Goal: Task Accomplishment & Management: Manage account settings

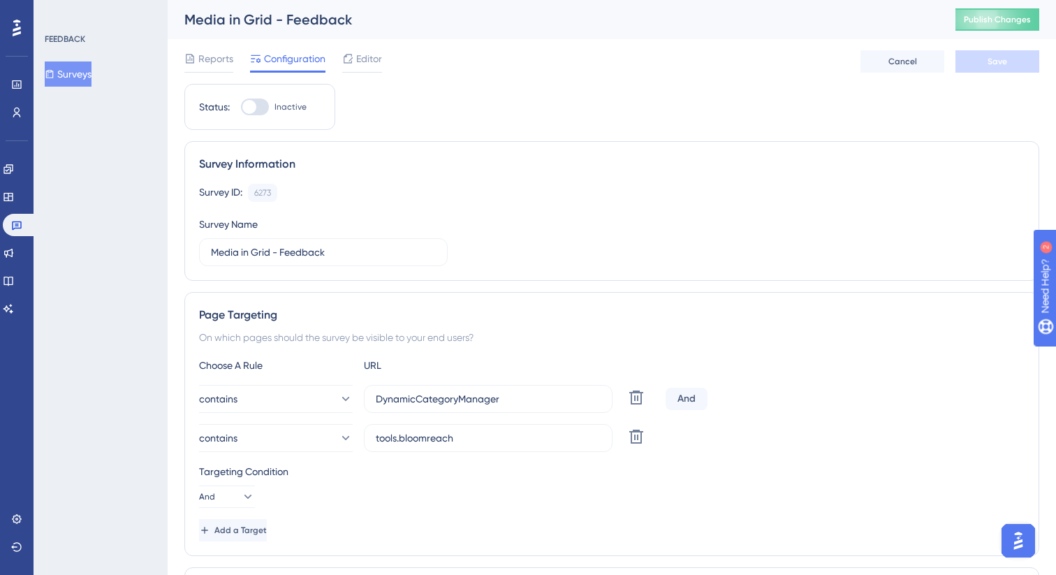
click at [346, 64] on icon at bounding box center [347, 58] width 11 height 11
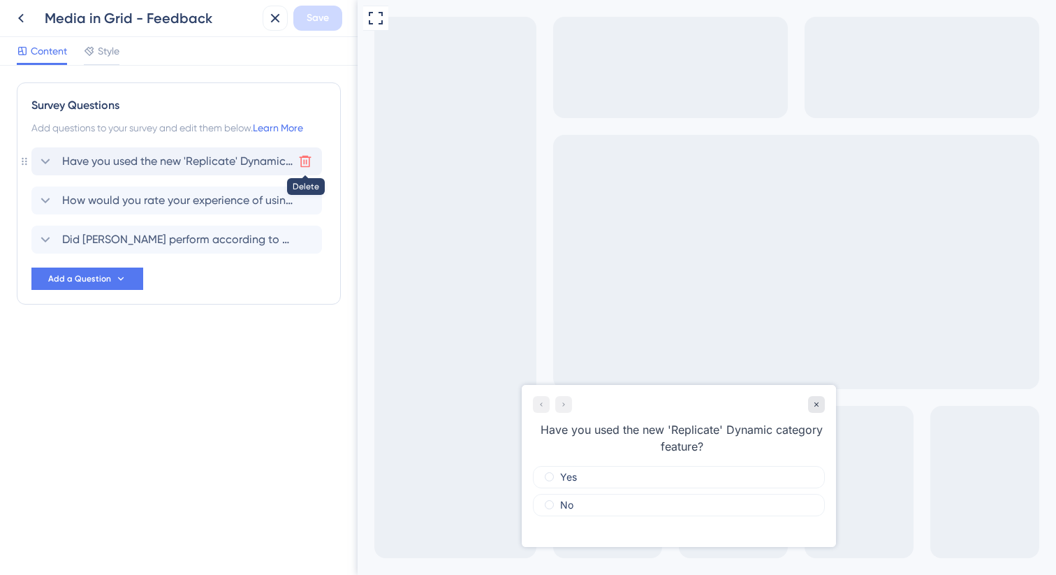
click at [299, 166] on icon at bounding box center [305, 161] width 14 height 14
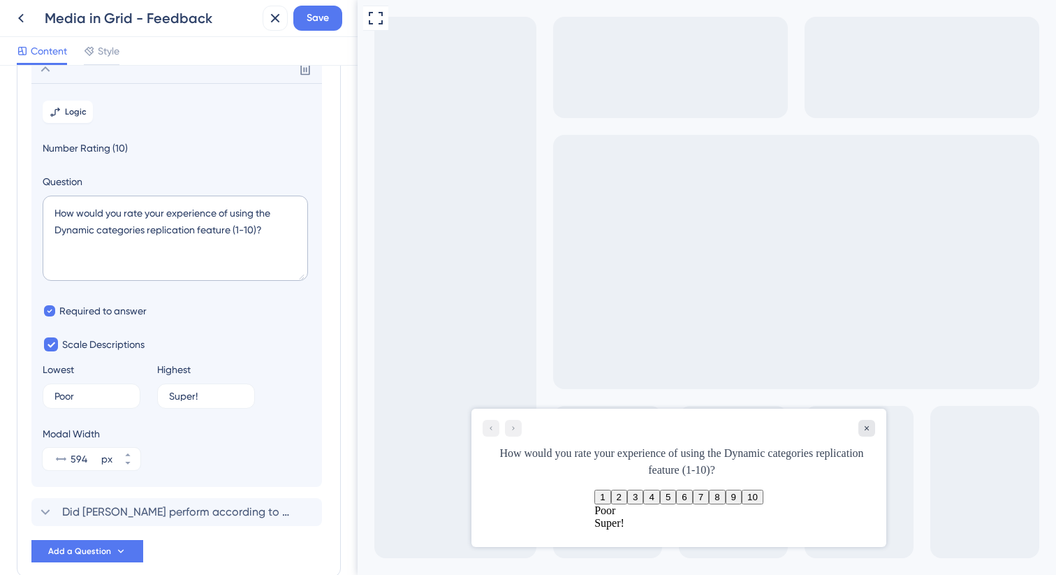
scroll to position [99, 0]
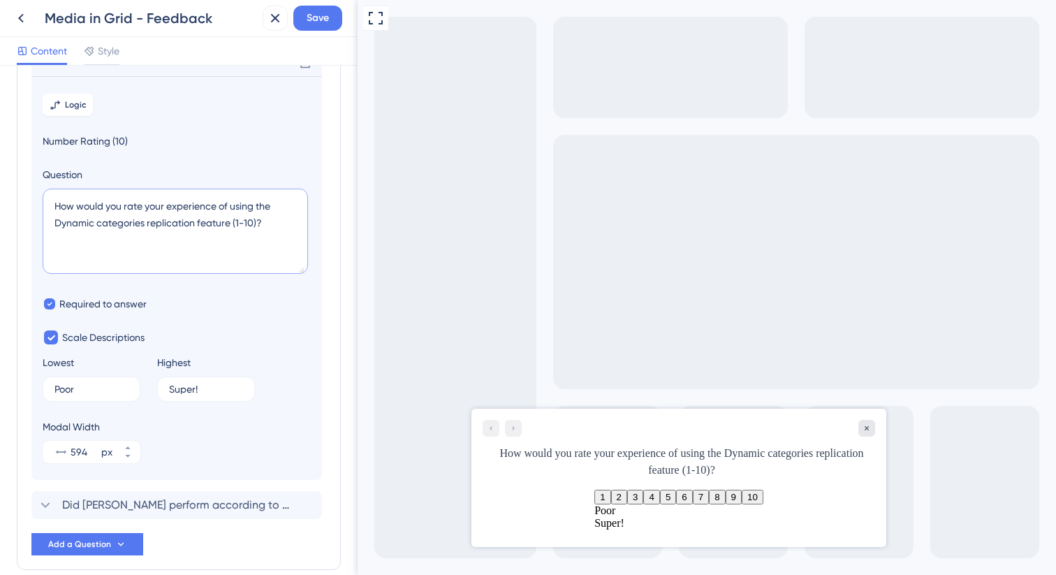
click at [122, 226] on textarea "How would you rate your experience of using the Dynamic categories replication …" at bounding box center [175, 231] width 265 height 85
click at [182, 220] on textarea "How would you rate your experience of using the Dynamic categories replication …" at bounding box center [175, 231] width 265 height 85
click at [260, 224] on textarea "How would you rate your experience of using Personalized media in grid feature …" at bounding box center [175, 231] width 265 height 85
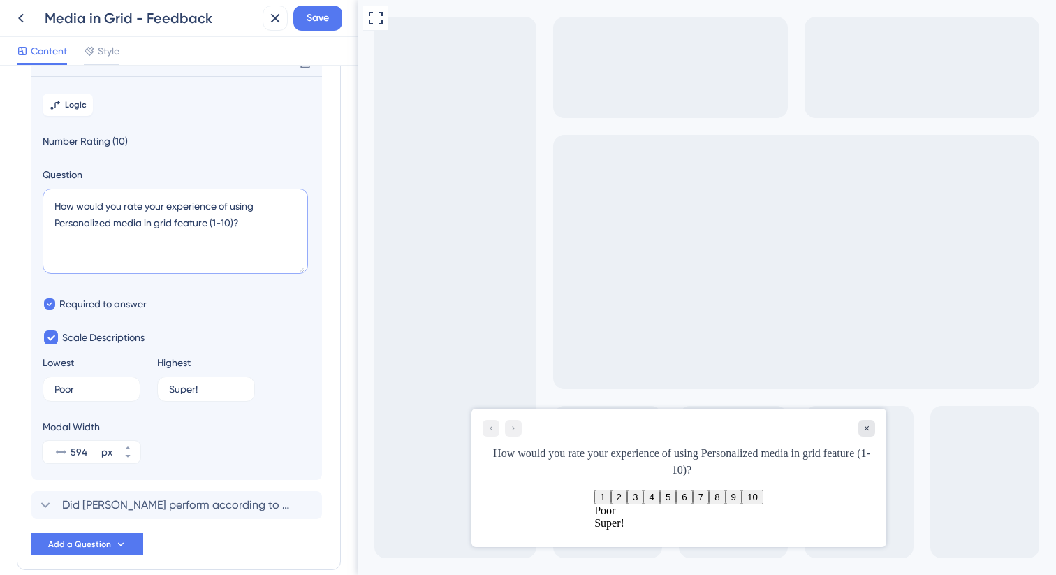
scroll to position [167, 0]
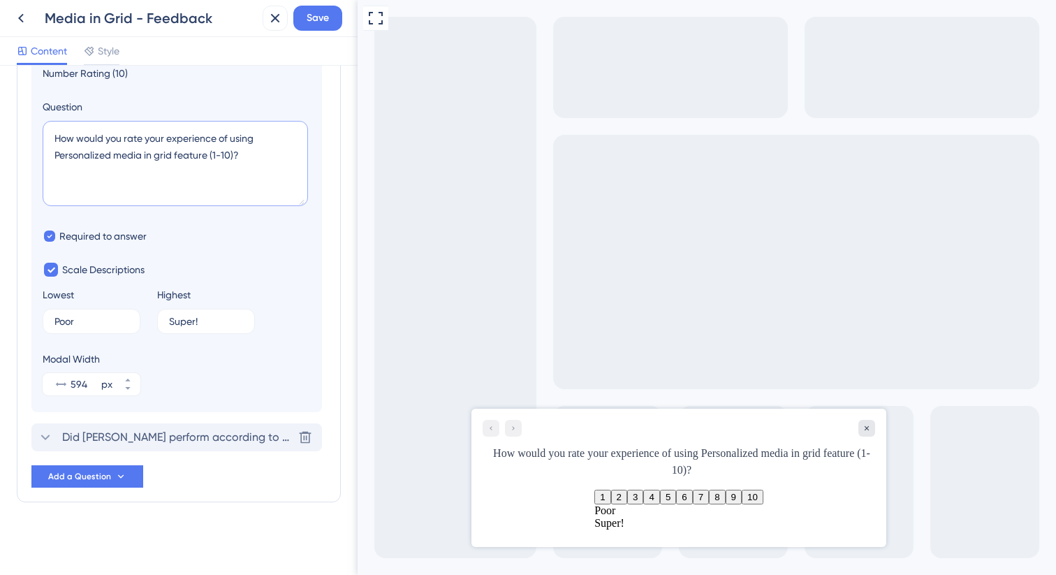
type textarea "How would you rate your experience of using Personalized media in grid feature …"
click at [163, 442] on span "Did [PERSON_NAME] perform according to your expectations?" at bounding box center [177, 437] width 231 height 17
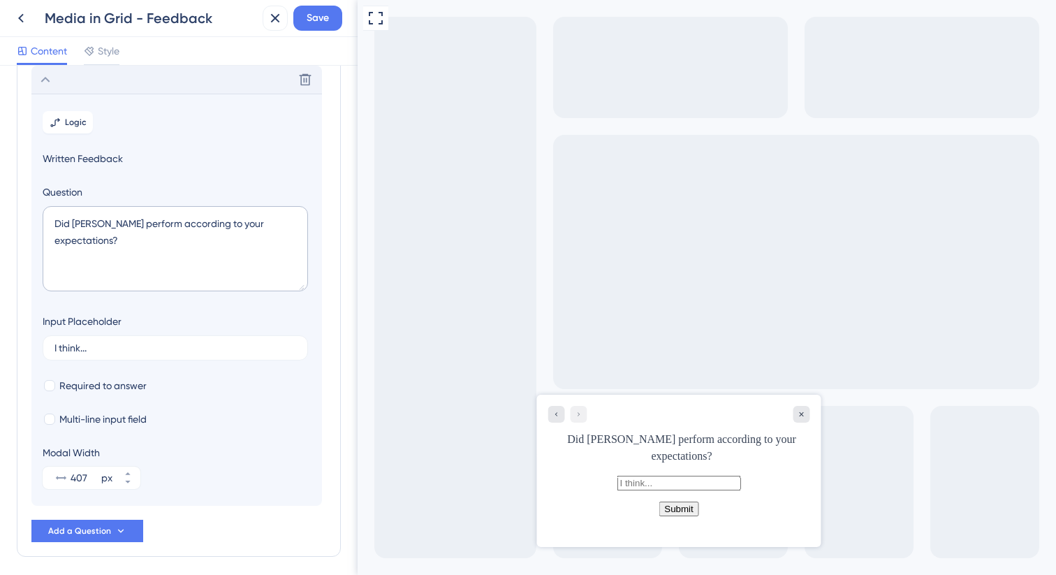
scroll to position [121, 0]
drag, startPoint x: 292, startPoint y: 225, endPoint x: 54, endPoint y: 226, distance: 238.2
click at [54, 226] on textarea "Did [PERSON_NAME] perform according to your expectations?" at bounding box center [175, 248] width 265 height 85
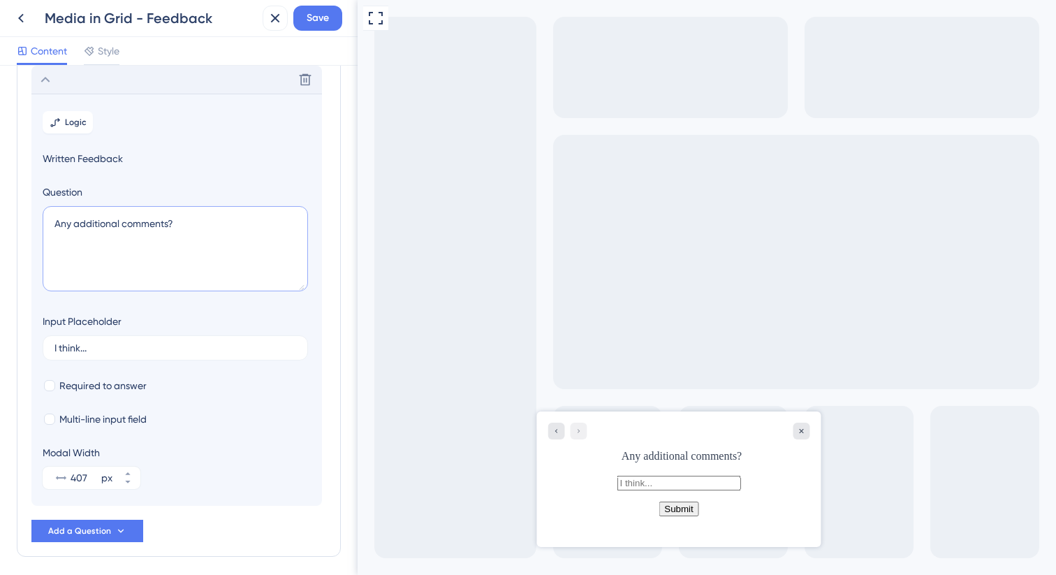
click at [193, 226] on textarea "Any additional comments?" at bounding box center [175, 248] width 265 height 85
type textarea "Any additional comments?"
click at [323, 9] on button "Save" at bounding box center [317, 18] width 49 height 25
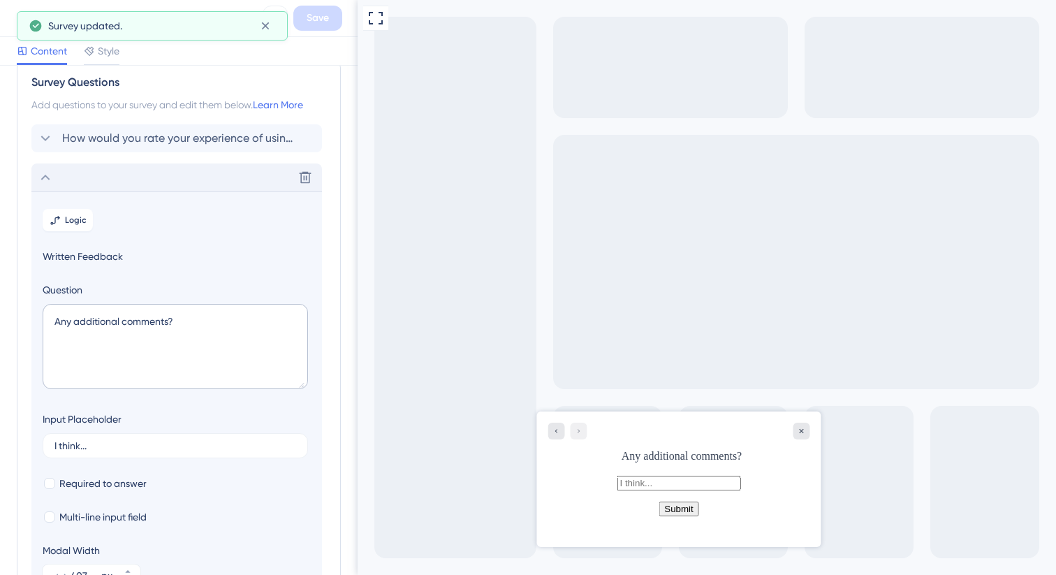
scroll to position [14, 0]
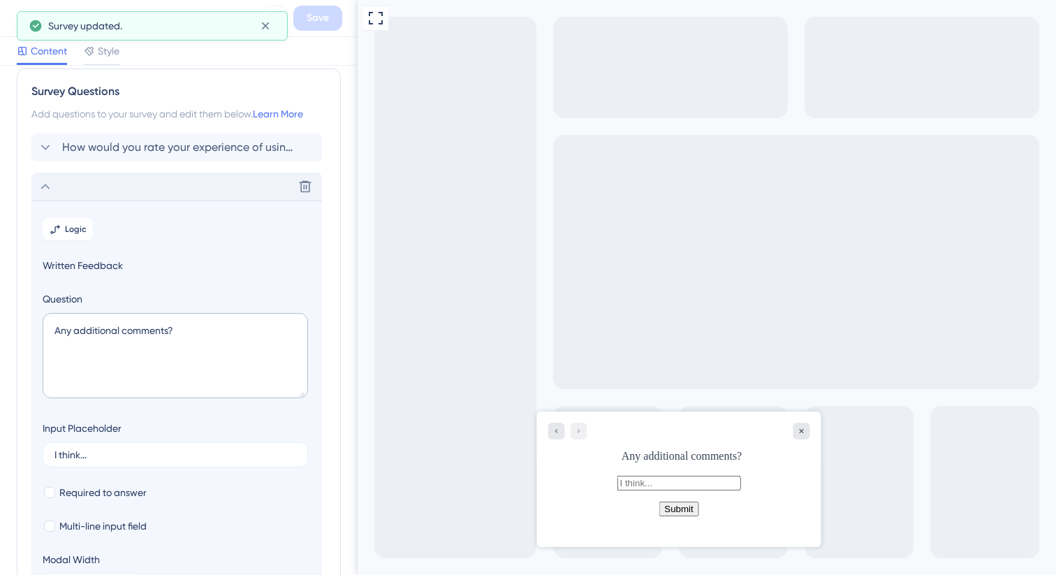
click at [203, 161] on div "How would you rate your experience of using Personalized media in grid feature …" at bounding box center [178, 372] width 295 height 479
click at [200, 157] on div "How would you rate your experience of using Personalized media in grid feature …" at bounding box center [176, 147] width 291 height 28
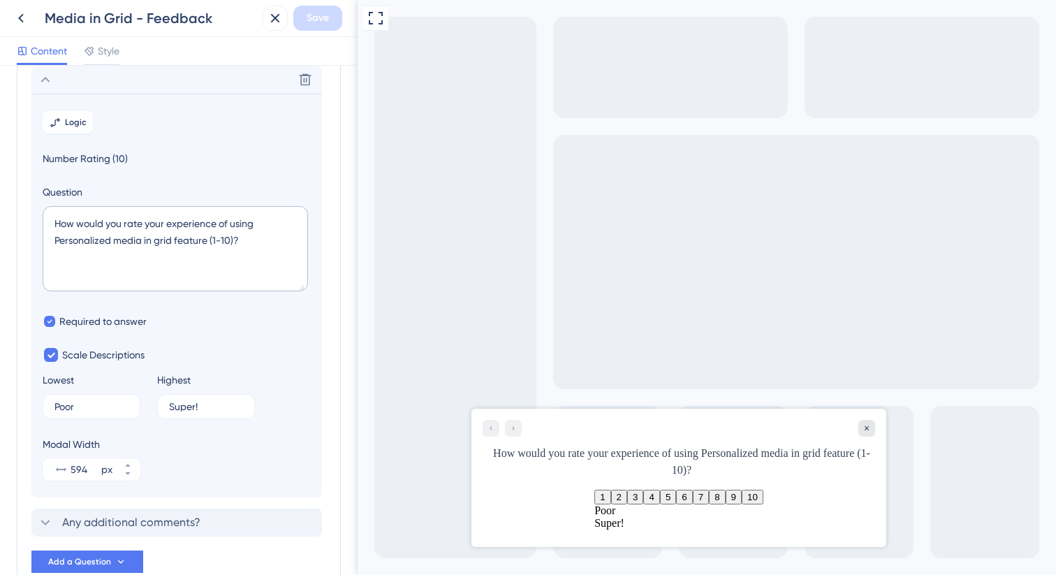
scroll to position [167, 0]
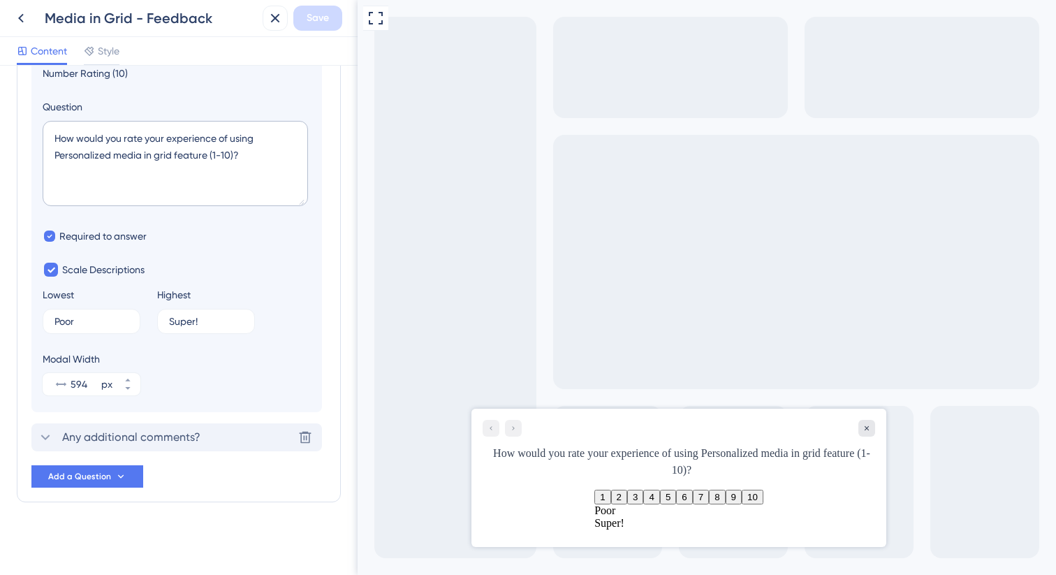
click at [140, 447] on div "Any additional comments? [GEOGRAPHIC_DATA]" at bounding box center [176, 437] width 291 height 28
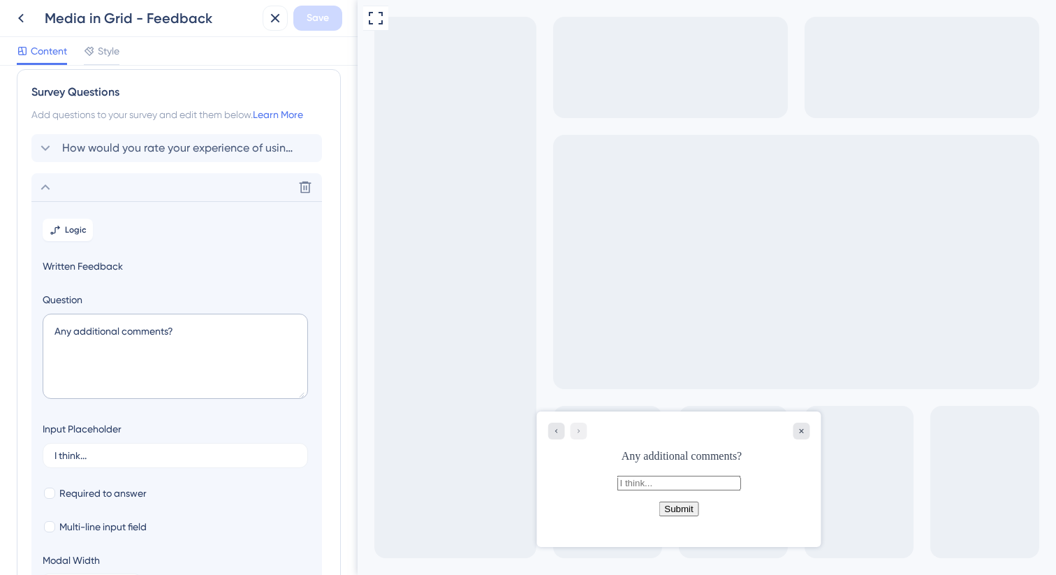
scroll to position [0, 0]
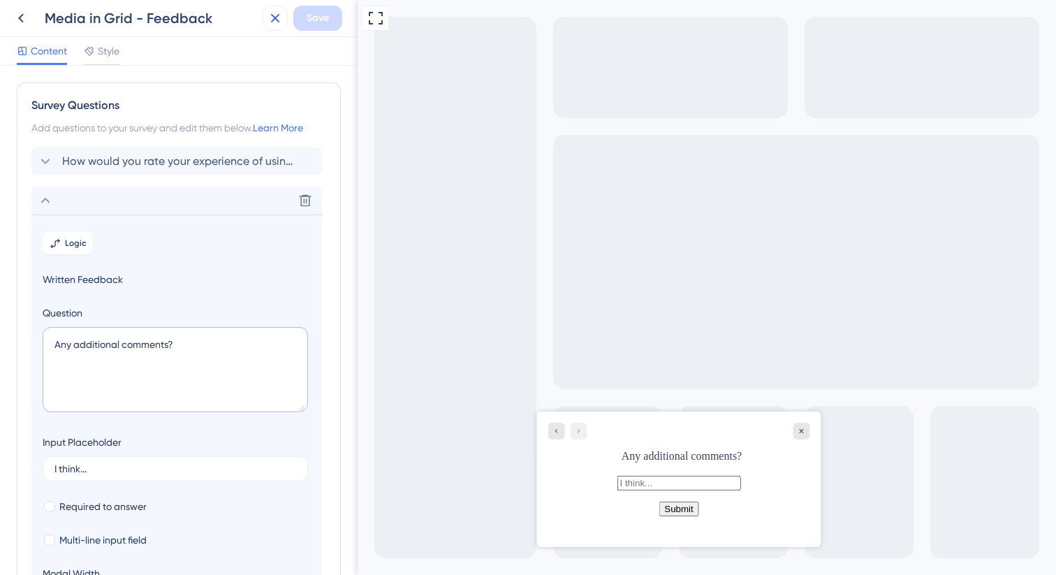
click at [267, 20] on icon at bounding box center [275, 18] width 17 height 17
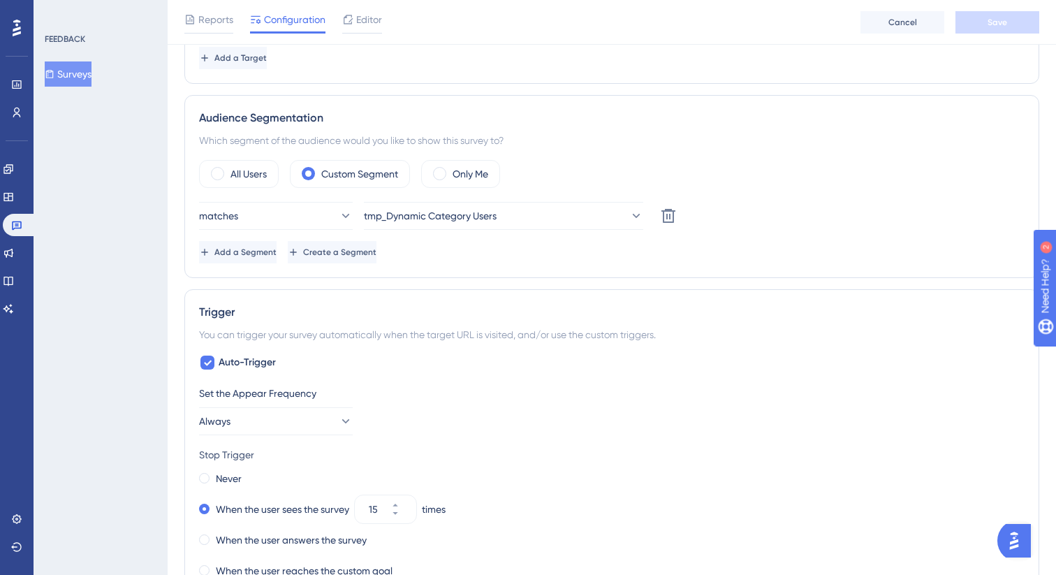
scroll to position [462, 0]
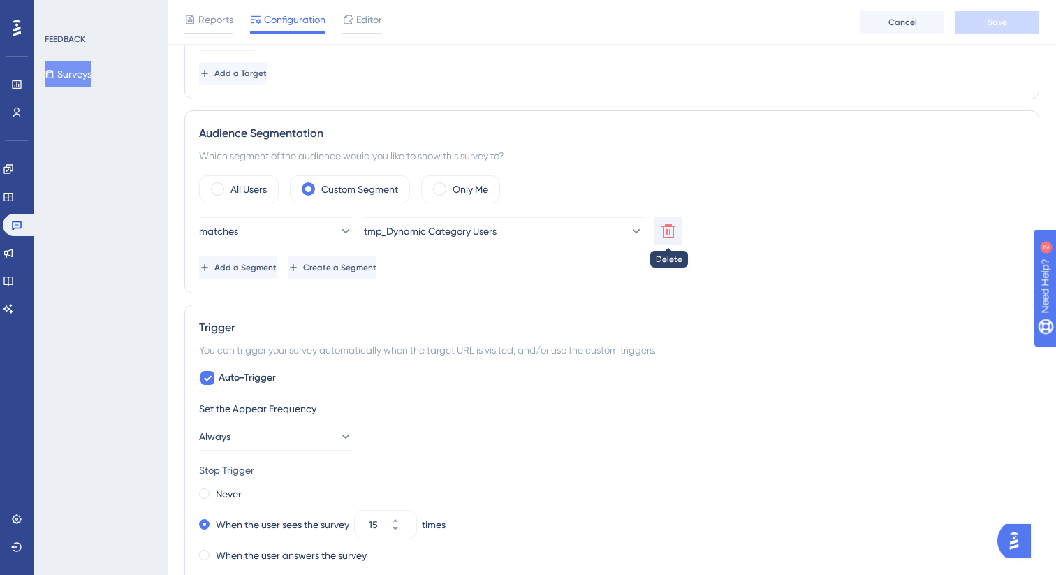
click at [668, 236] on icon at bounding box center [668, 231] width 17 height 17
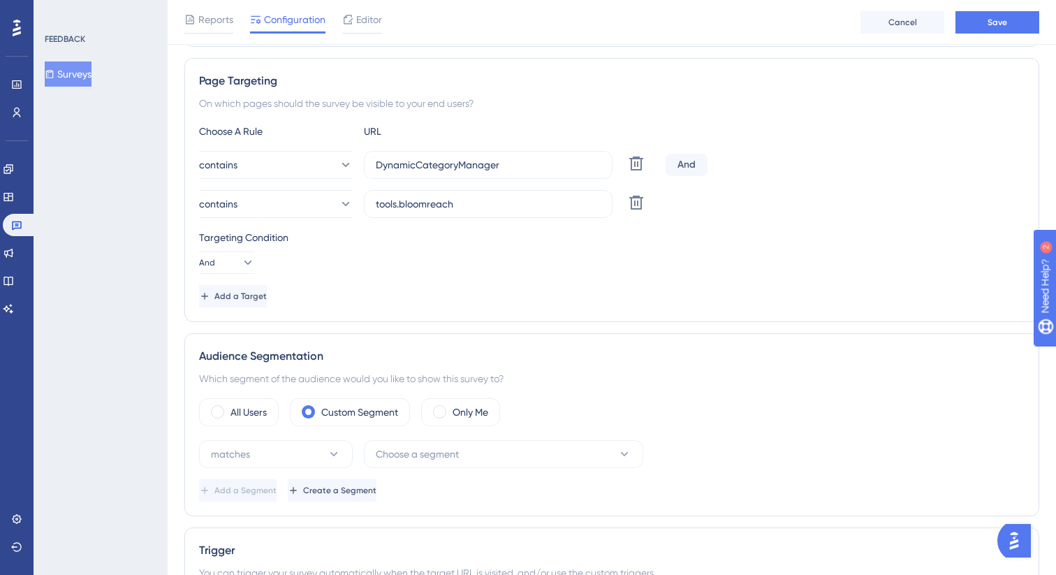
scroll to position [235, 0]
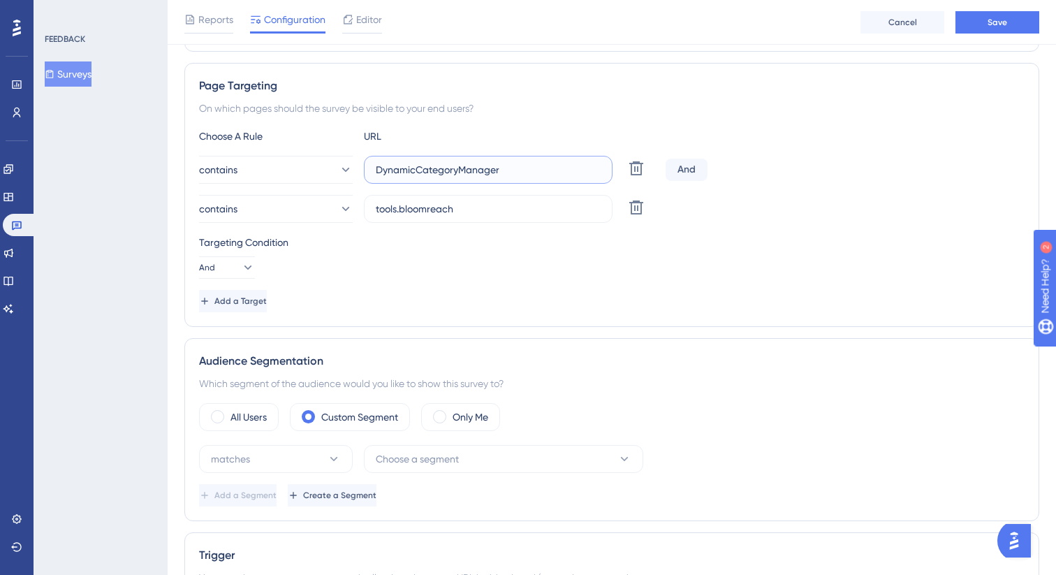
click at [495, 173] on input "DynamicCategoryManager" at bounding box center [488, 169] width 225 height 15
paste input "[URL][DOMAIN_NAME]"
drag, startPoint x: 474, startPoint y: 172, endPoint x: 605, endPoint y: 176, distance: 130.7
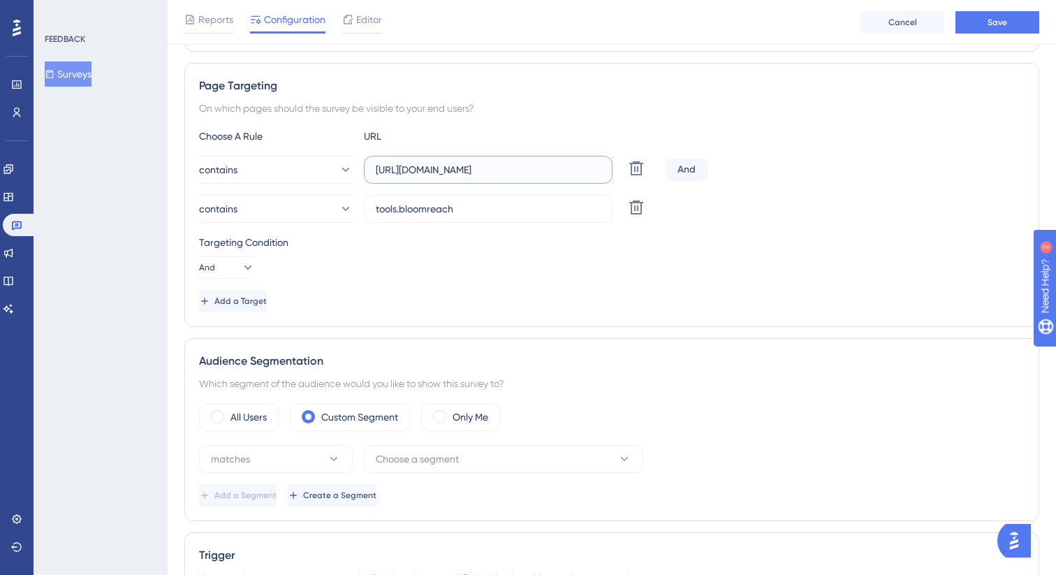
click at [605, 176] on label "[URL][DOMAIN_NAME]" at bounding box center [488, 170] width 249 height 28
drag, startPoint x: 509, startPoint y: 168, endPoint x: 358, endPoint y: 166, distance: 151.6
click at [358, 166] on div "contains [URL][DOMAIN_NAME] Delete" at bounding box center [429, 170] width 461 height 28
type input "MediaRulesManager"
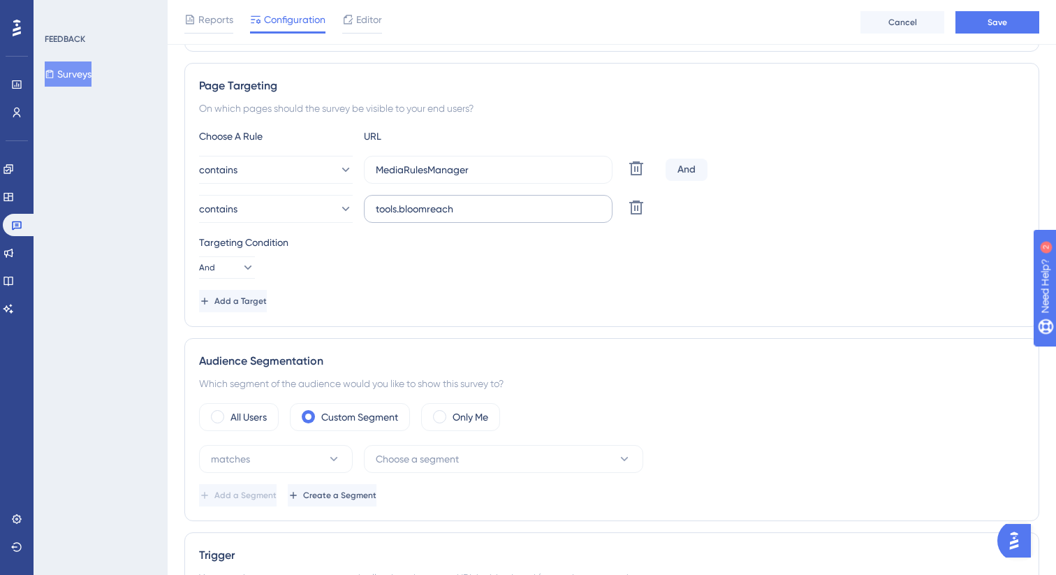
click at [480, 217] on label "tools.bloomreach" at bounding box center [488, 209] width 249 height 28
click at [480, 217] on input "tools.bloomreach" at bounding box center [488, 208] width 225 height 15
click at [631, 210] on icon at bounding box center [636, 207] width 14 height 14
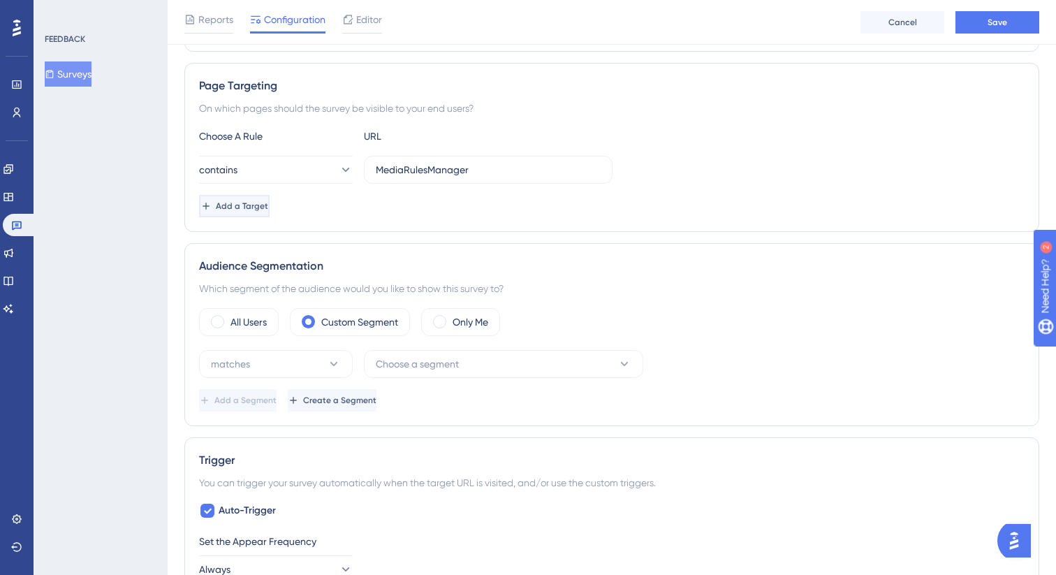
click at [270, 207] on button "Add a Target" at bounding box center [234, 206] width 71 height 22
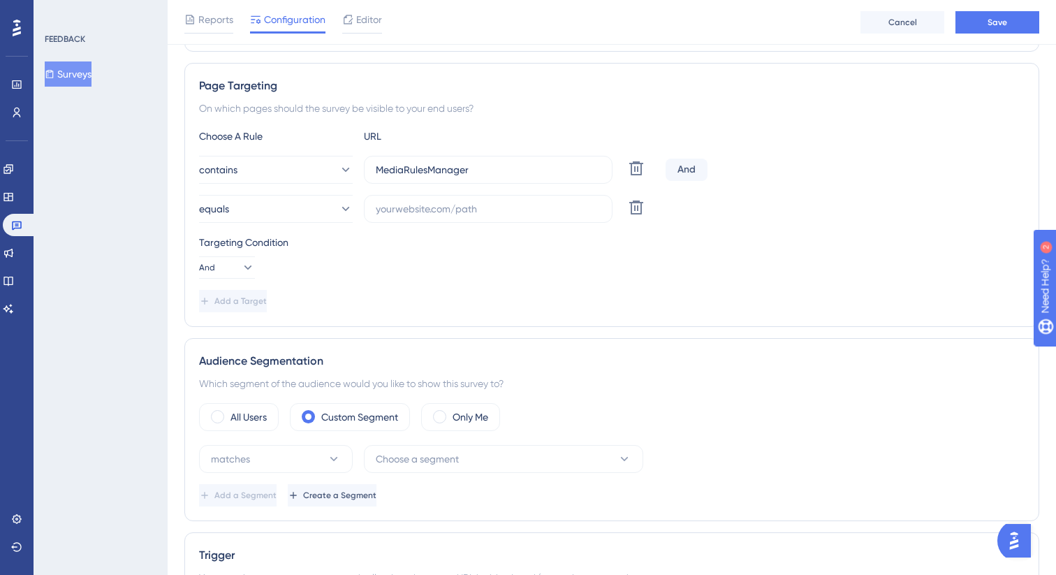
click at [621, 210] on div "equals Delete" at bounding box center [429, 209] width 461 height 28
click at [630, 210] on icon at bounding box center [636, 207] width 17 height 17
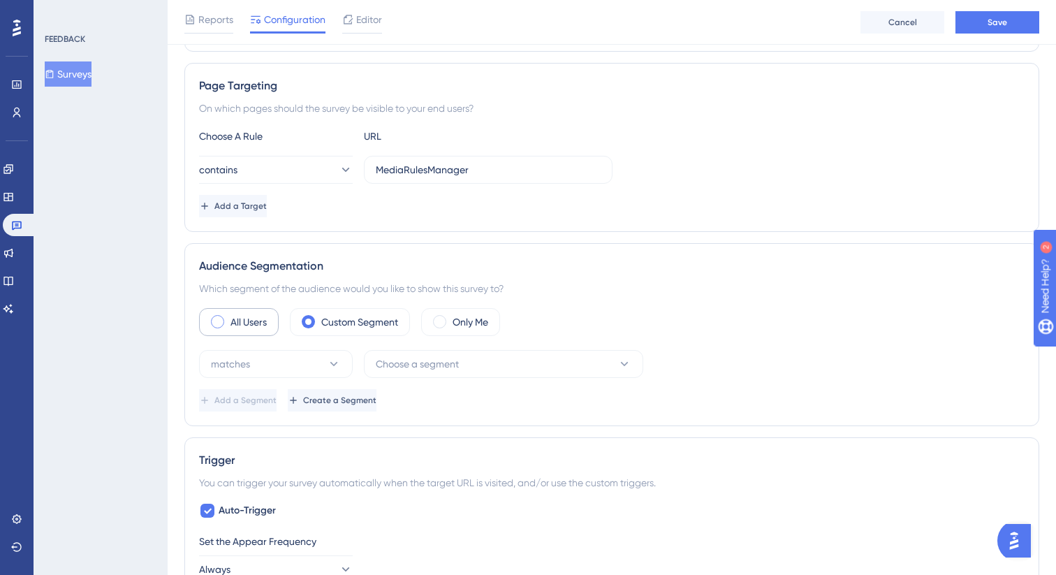
click at [242, 320] on label "All Users" at bounding box center [249, 322] width 36 height 17
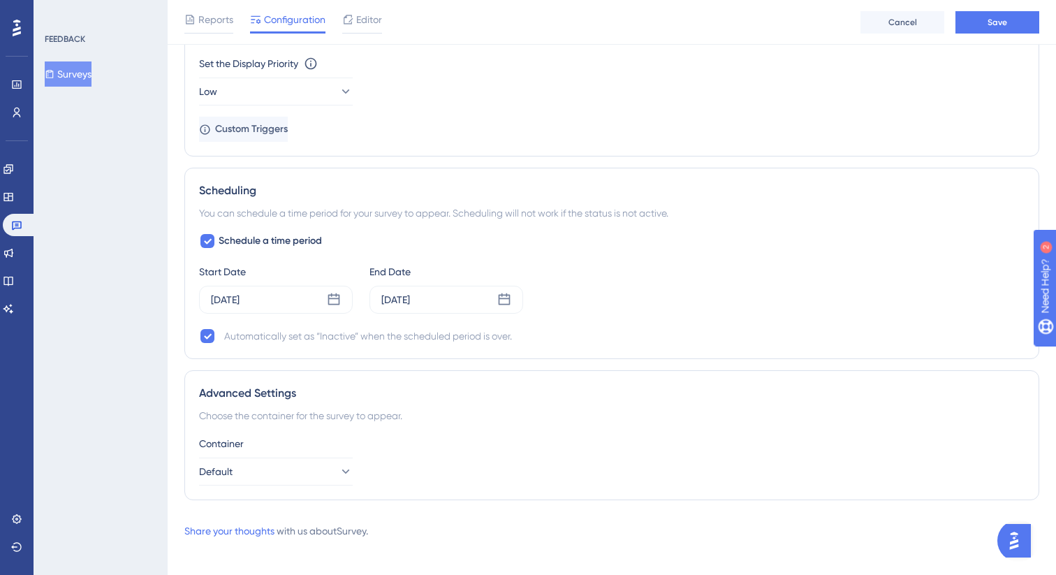
scroll to position [980, 0]
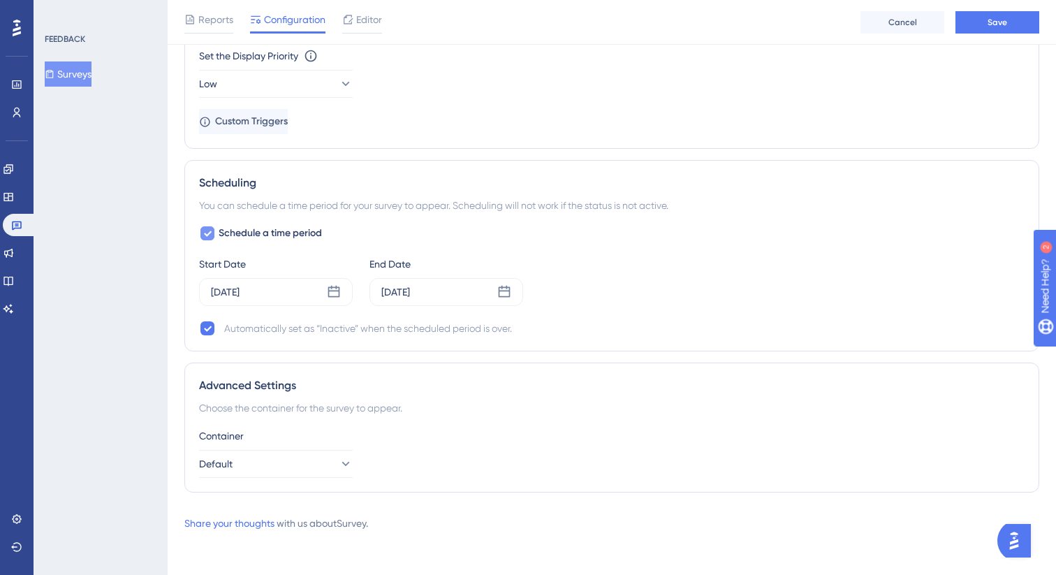
click at [208, 235] on icon at bounding box center [207, 233] width 8 height 11
checkbox input "false"
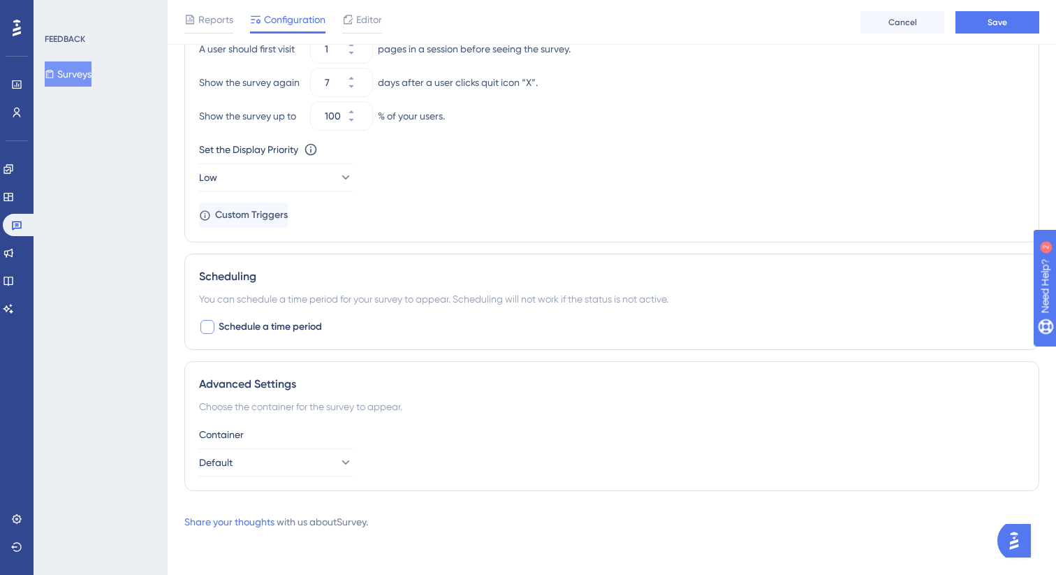
scroll to position [886, 0]
click at [989, 20] on span "Save" at bounding box center [998, 22] width 20 height 11
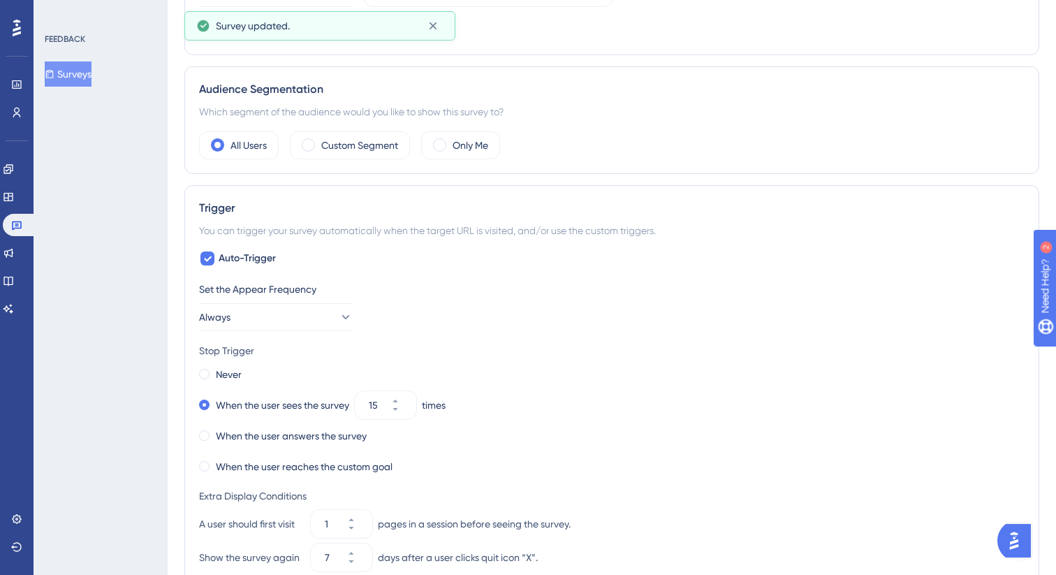
scroll to position [0, 0]
